Goal: Information Seeking & Learning: Learn about a topic

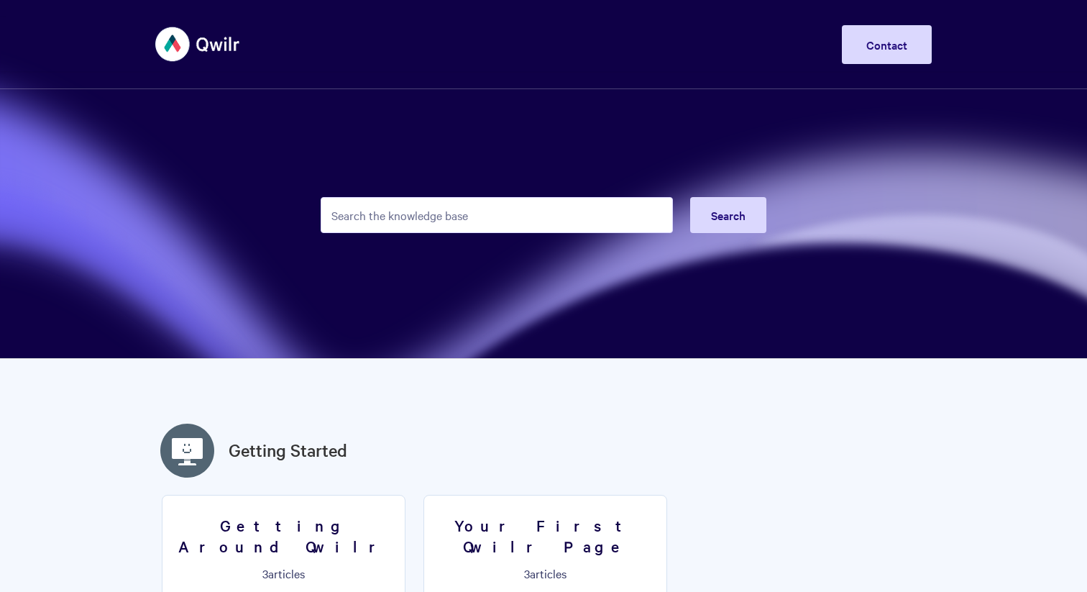
click at [387, 219] on input "Search the knowledge base" at bounding box center [497, 215] width 352 height 36
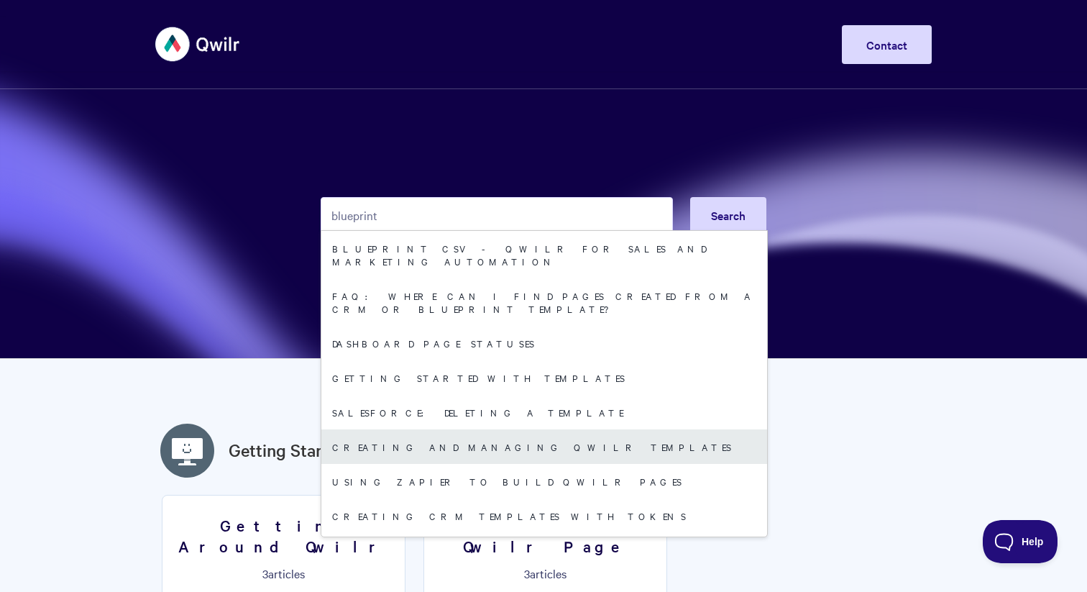
type input "blueprint"
click at [410, 429] on link "Creating and managing Qwilr Templates" at bounding box center [544, 446] width 446 height 35
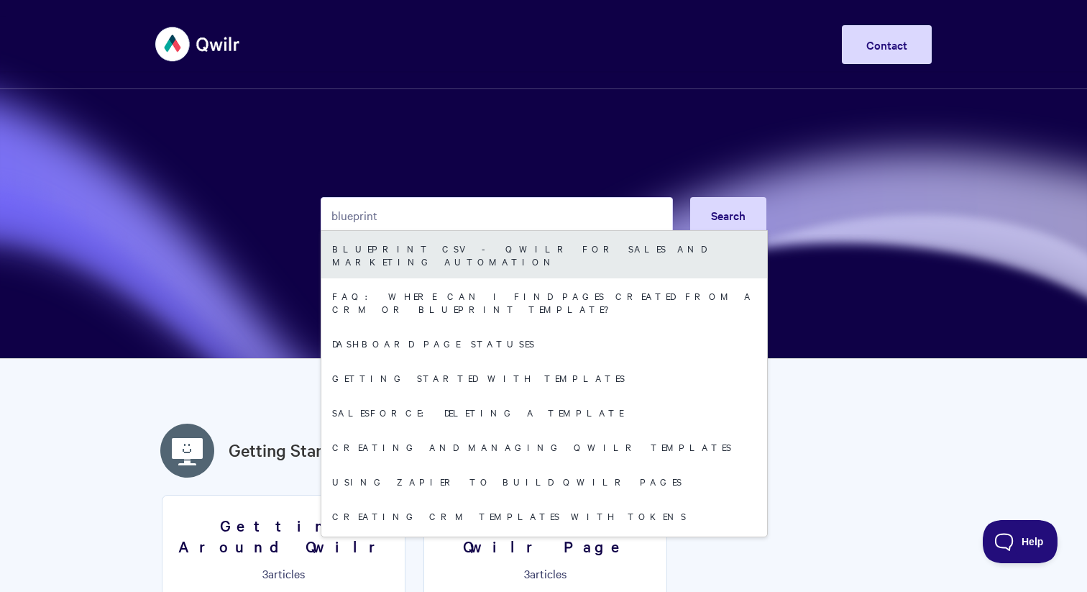
click at [380, 247] on link "Blueprint CSV - Qwilr for sales and marketing automation" at bounding box center [544, 254] width 446 height 47
